Goal: Task Accomplishment & Management: Manage account settings

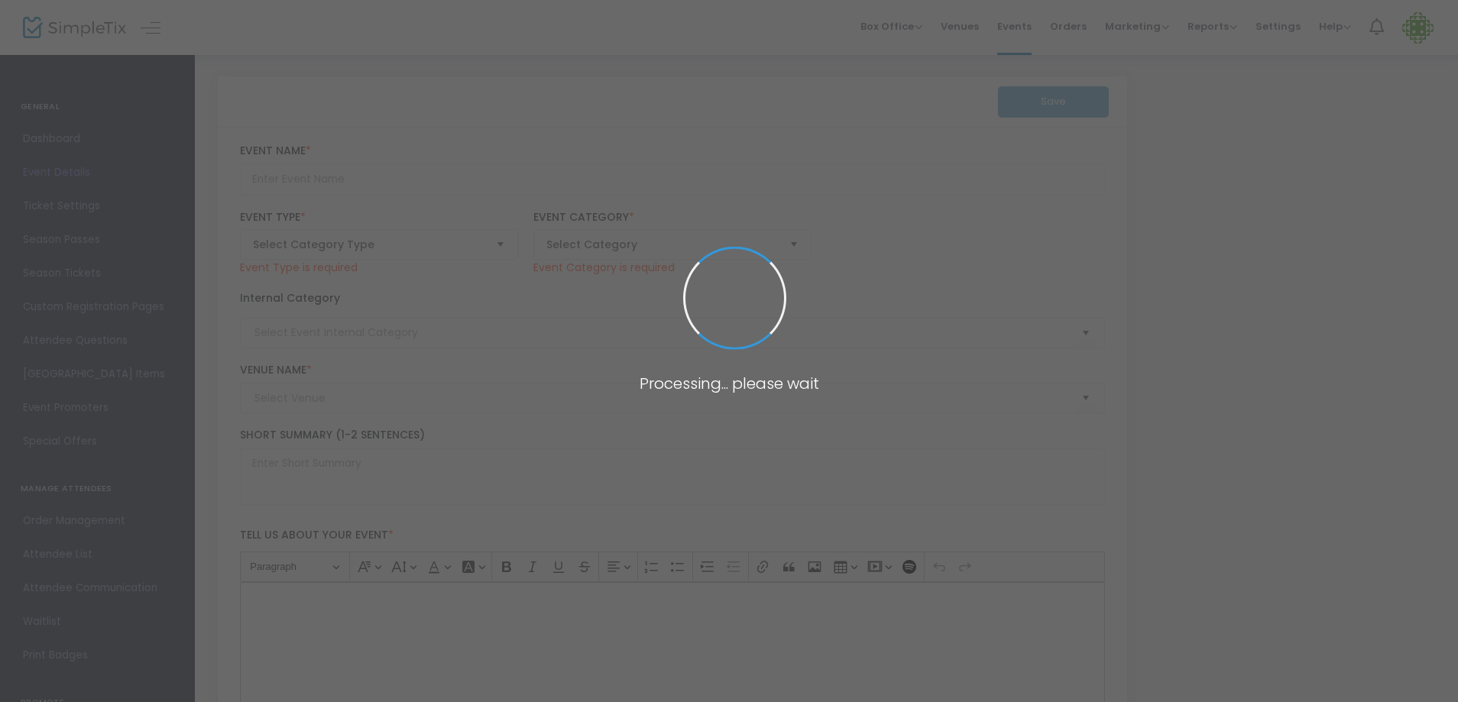
type input "Pollywog Station Lavender Farm Tour Ticket"
type textarea "Embark on a sensory journey through our enchanting lavender farm nestled in the…"
type input "Buy Tickets"
type input "Pollywog Station [GEOGRAPHIC_DATA]"
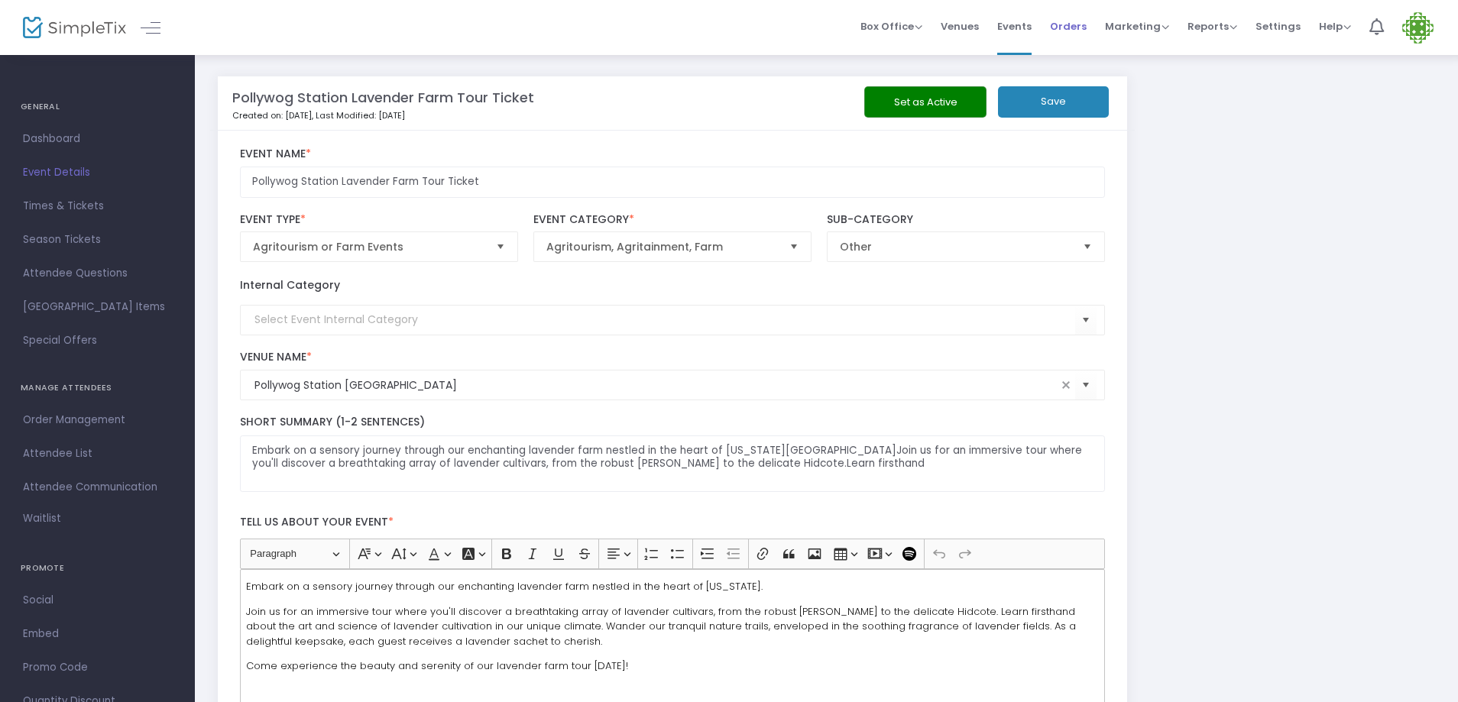
click at [1080, 25] on span "Orders" at bounding box center [1068, 26] width 37 height 39
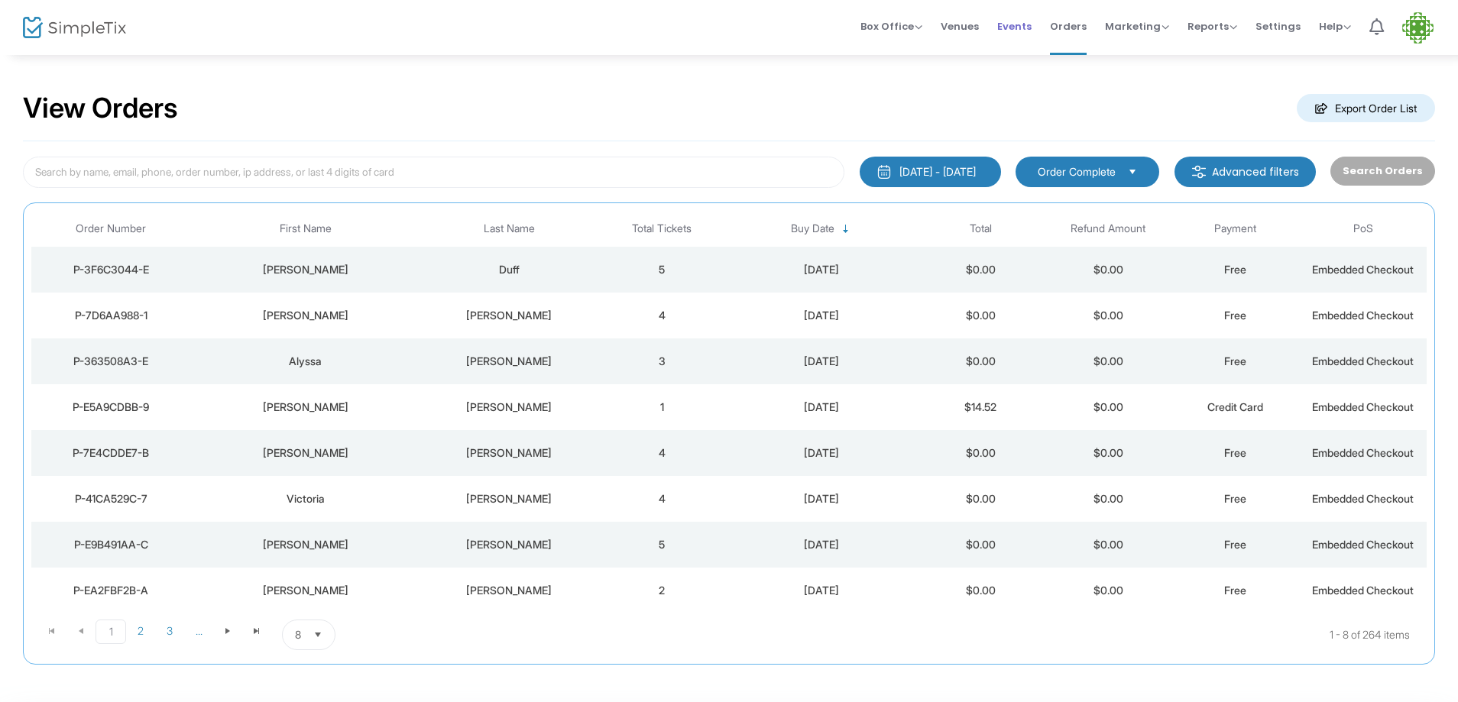
click at [1022, 28] on span "Events" at bounding box center [1014, 26] width 34 height 39
